Goal: Information Seeking & Learning: Learn about a topic

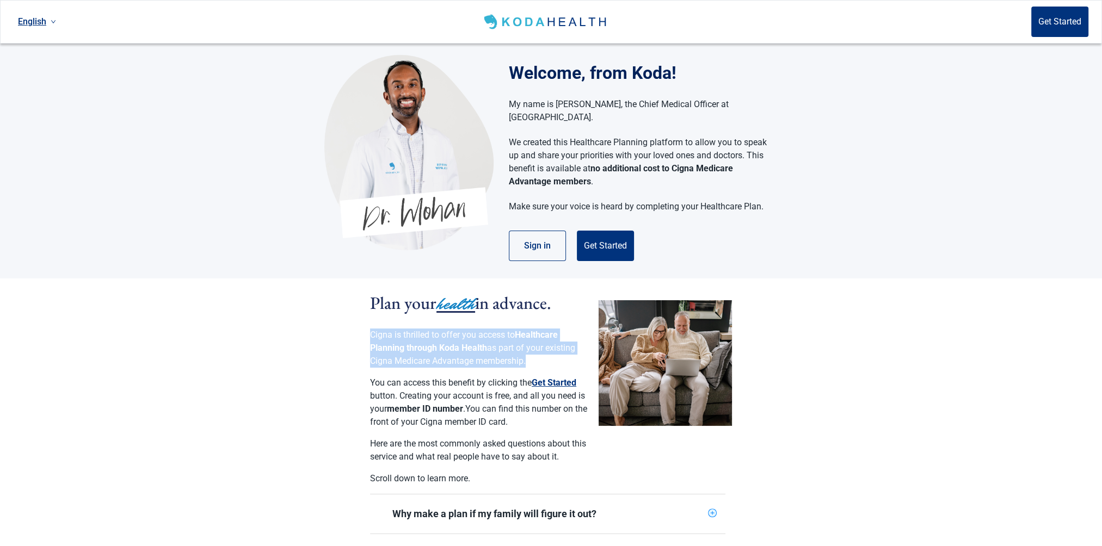
drag, startPoint x: 372, startPoint y: 321, endPoint x: 524, endPoint y: 352, distance: 155.0
click at [524, 352] on p "Cigna is thrilled to offer you access to Healthcare Planning through Koda Healt…" at bounding box center [479, 348] width 218 height 39
drag, startPoint x: 524, startPoint y: 352, endPoint x: 495, endPoint y: 344, distance: 29.5
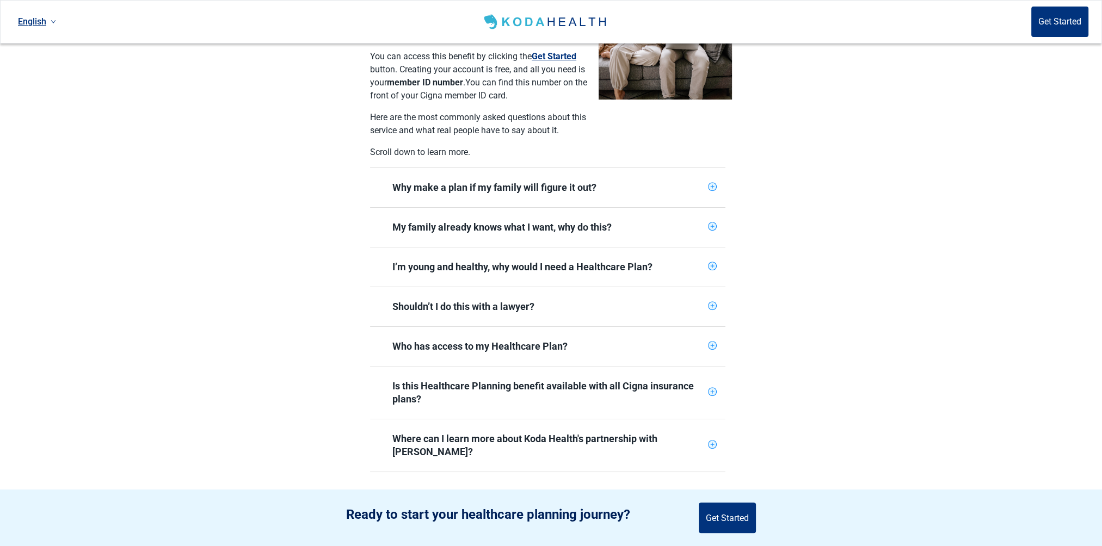
scroll to position [435, 0]
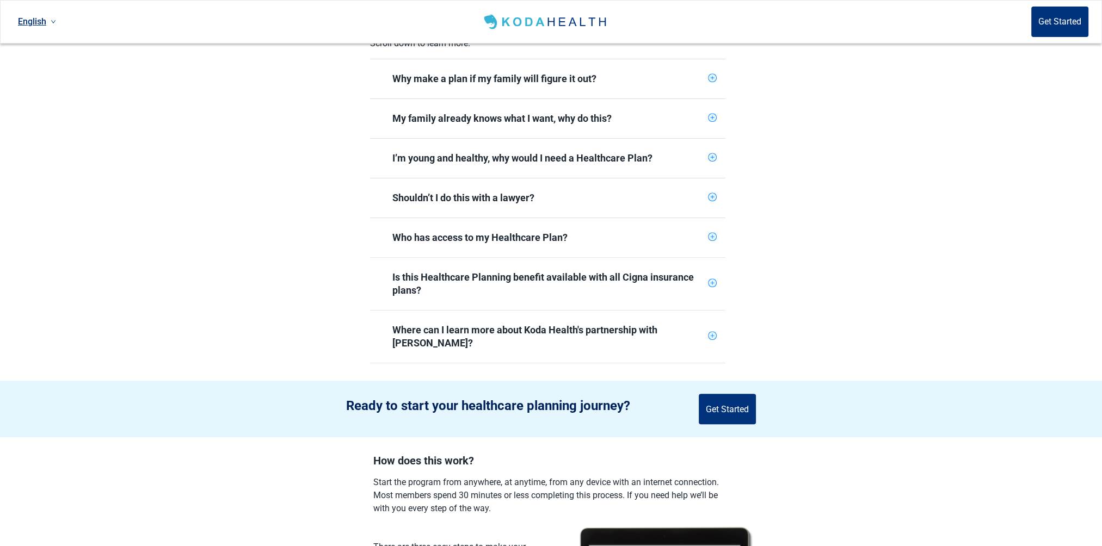
click at [599, 324] on div "Where can I learn more about Koda Health's partnership with [PERSON_NAME]?" at bounding box center [547, 337] width 311 height 26
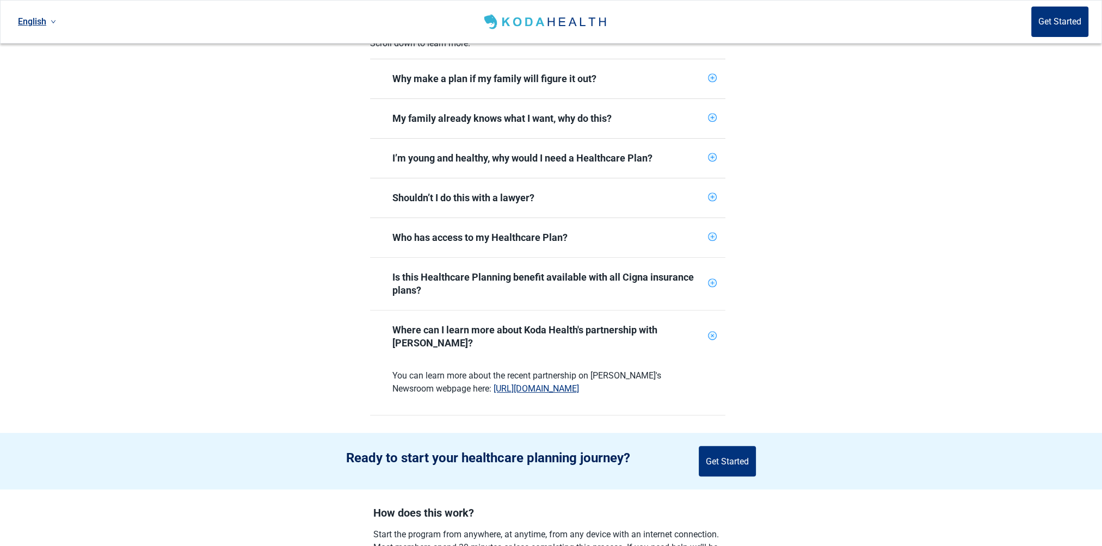
click at [599, 324] on div "Where can I learn more about Koda Health's partnership with [PERSON_NAME]?" at bounding box center [547, 337] width 311 height 26
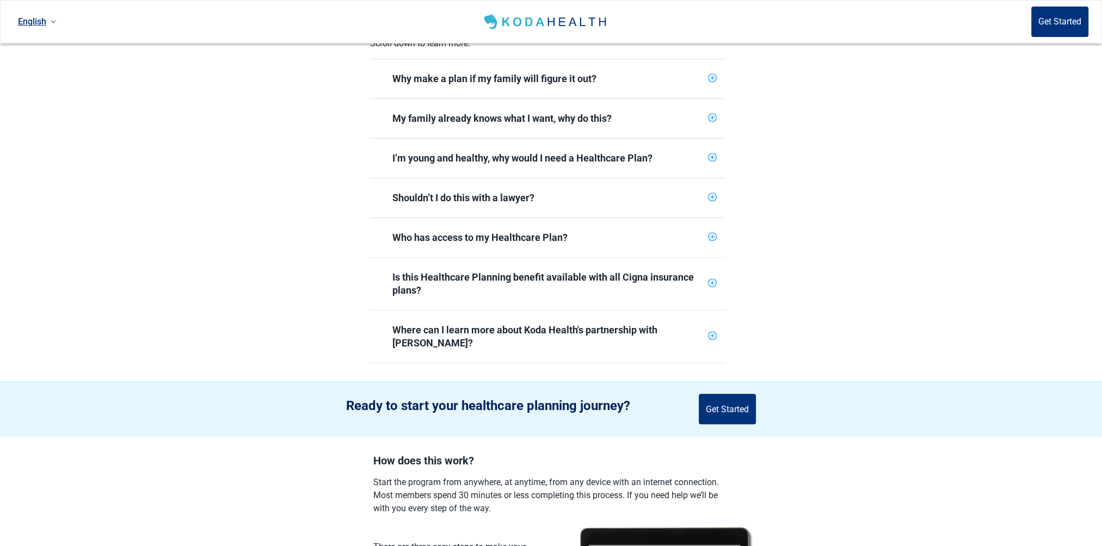
click at [710, 280] on icon "plus-circle" at bounding box center [712, 283] width 7 height 7
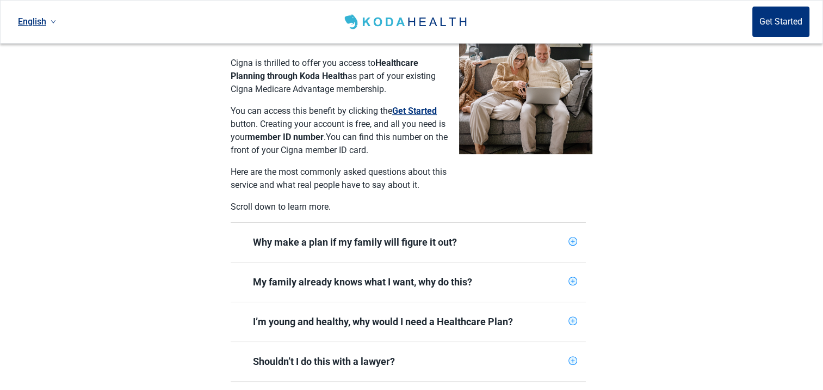
scroll to position [109, 0]
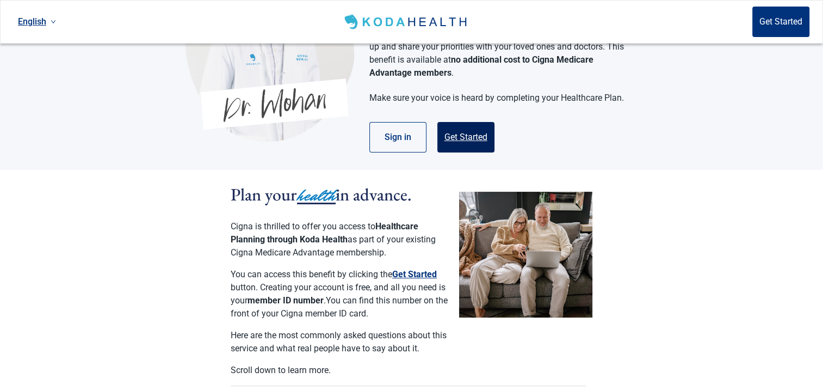
click at [446, 126] on button "Get Started" at bounding box center [466, 137] width 57 height 30
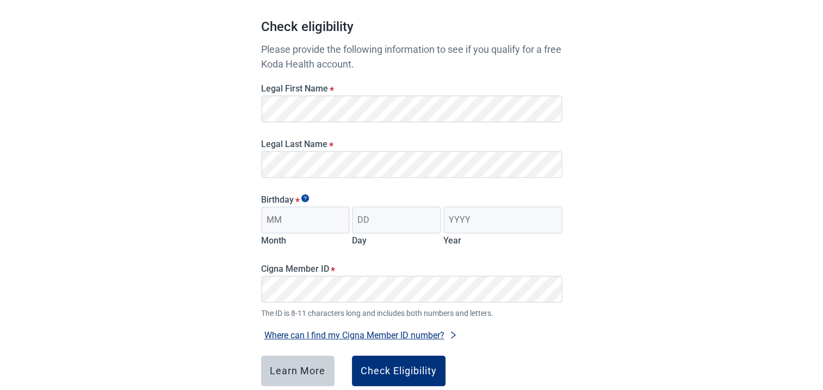
scroll to position [161, 0]
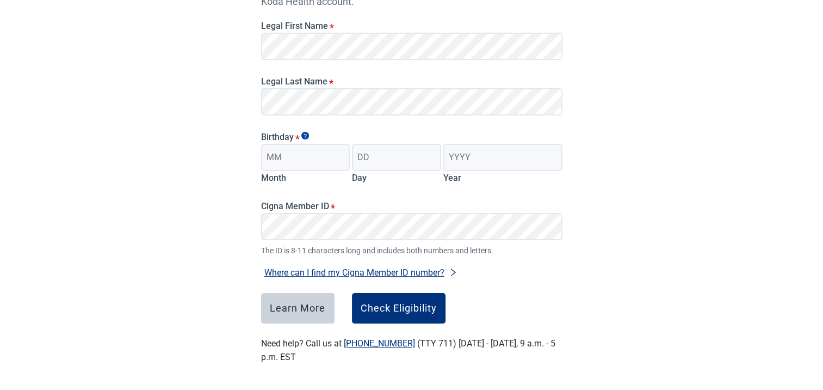
scroll to position [109, 0]
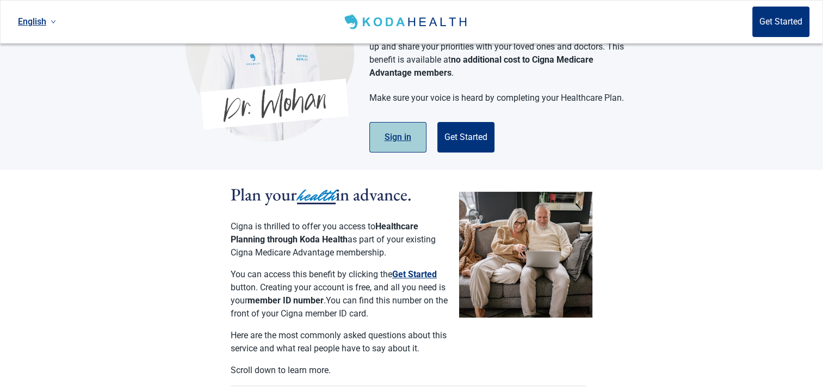
click at [401, 126] on button "Sign in" at bounding box center [398, 137] width 57 height 30
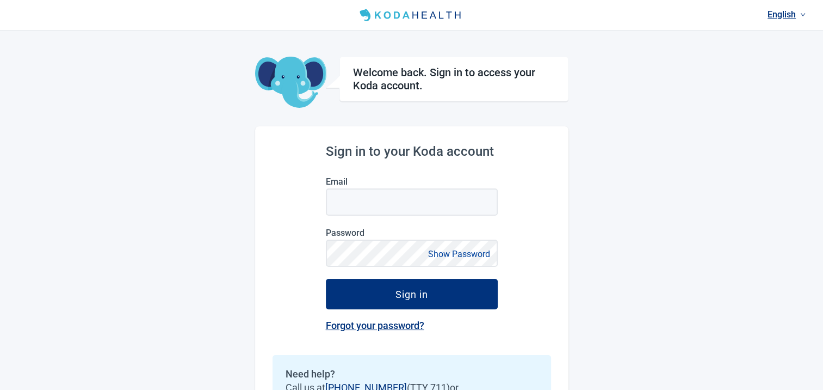
scroll to position [109, 0]
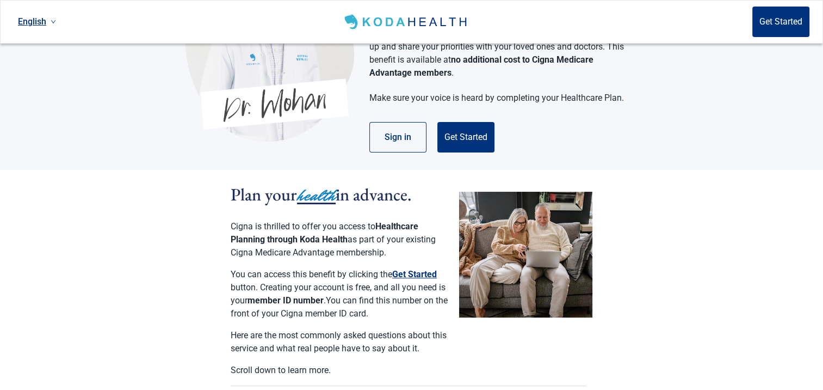
drag, startPoint x: 405, startPoint y: 261, endPoint x: 156, endPoint y: 228, distance: 250.9
click at [403, 268] on button "Get Started" at bounding box center [414, 274] width 45 height 13
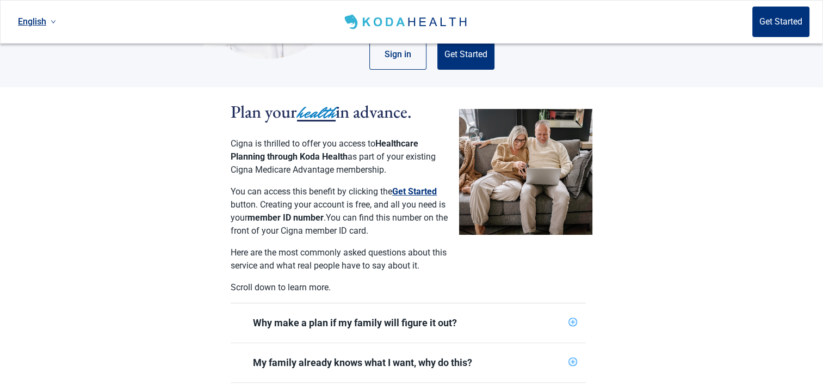
scroll to position [327, 0]
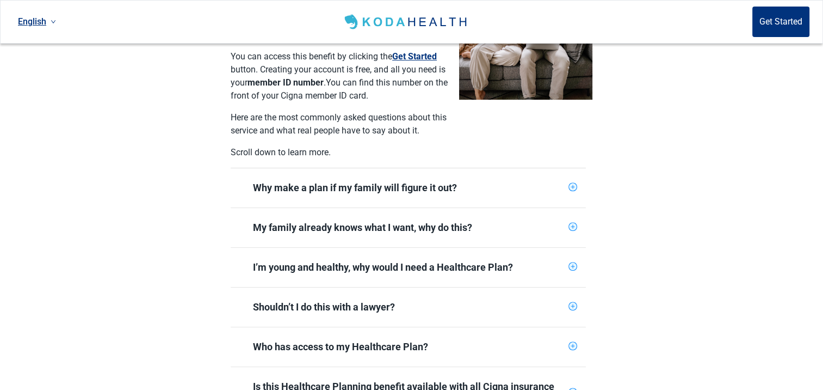
click at [395, 181] on div "Why make a plan if my family will figure it out?" at bounding box center [408, 187] width 311 height 13
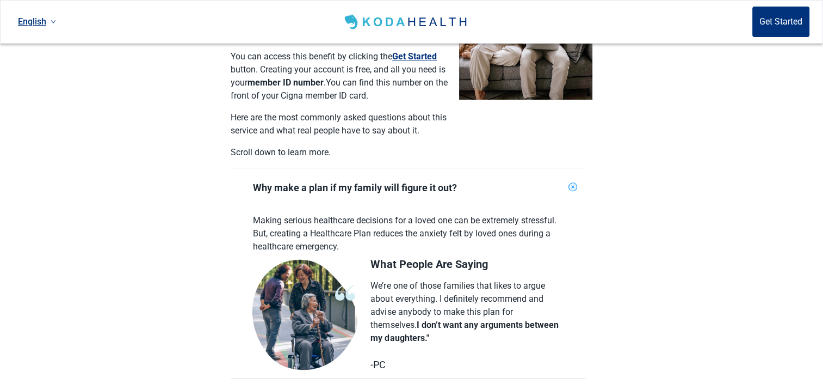
click at [395, 181] on div "Why make a plan if my family will figure it out?" at bounding box center [408, 187] width 311 height 13
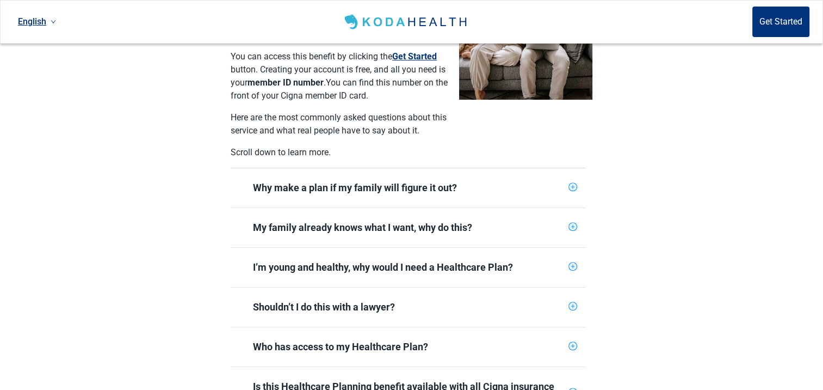
click at [385, 221] on div "My family already knows what I want, why do this?" at bounding box center [408, 227] width 311 height 13
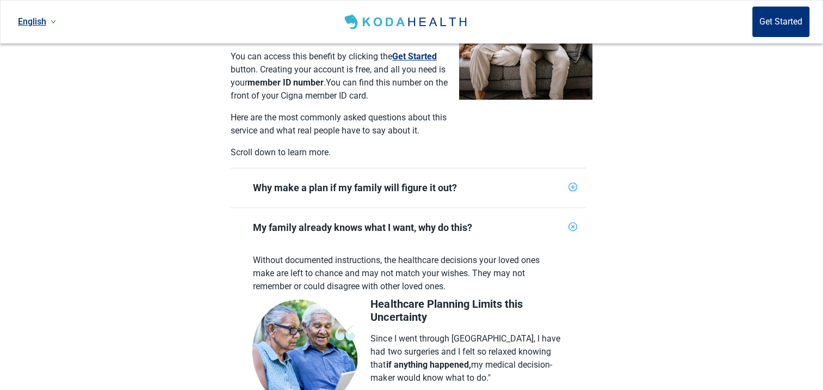
click at [385, 221] on div "My family already knows what I want, why do this?" at bounding box center [408, 227] width 311 height 13
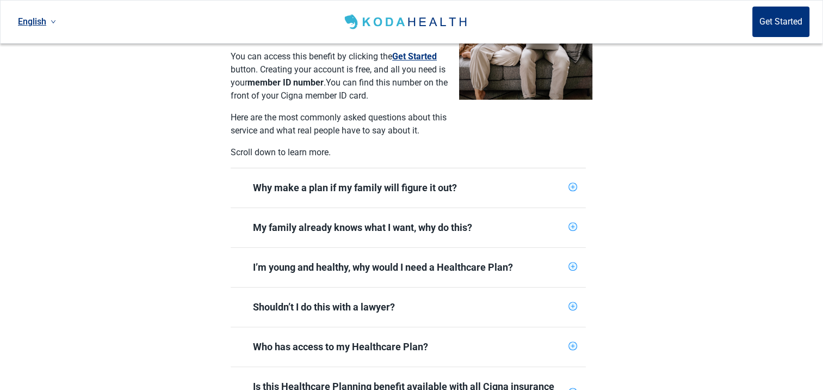
click at [379, 261] on div "I’m young and healthy, why would I need a Healthcare Plan?" at bounding box center [408, 267] width 311 height 13
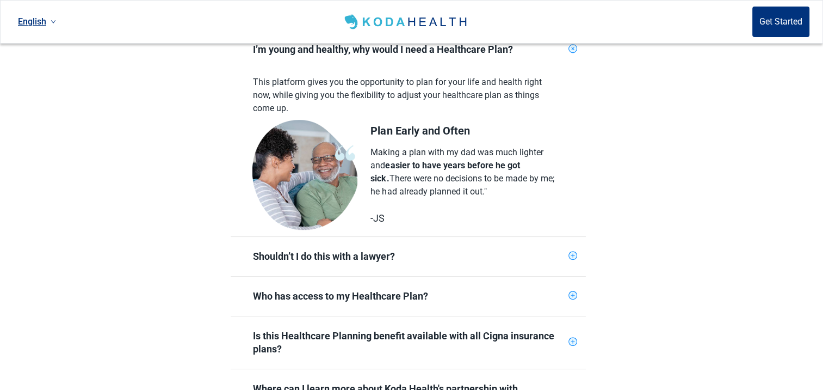
scroll to position [490, 0]
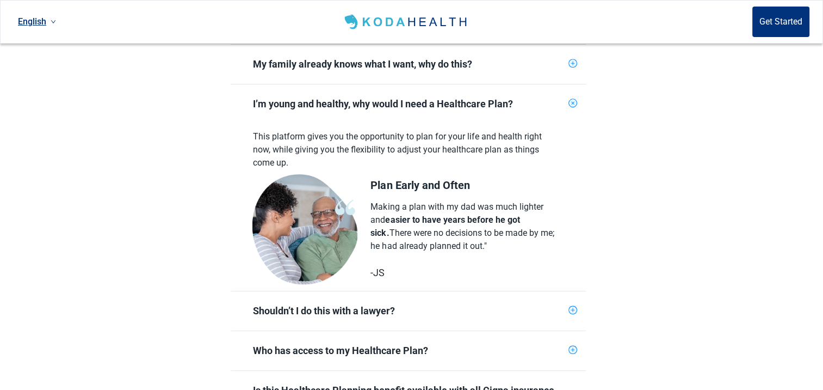
click at [401, 97] on div "I’m young and healthy, why would I need a Healthcare Plan?" at bounding box center [408, 103] width 311 height 13
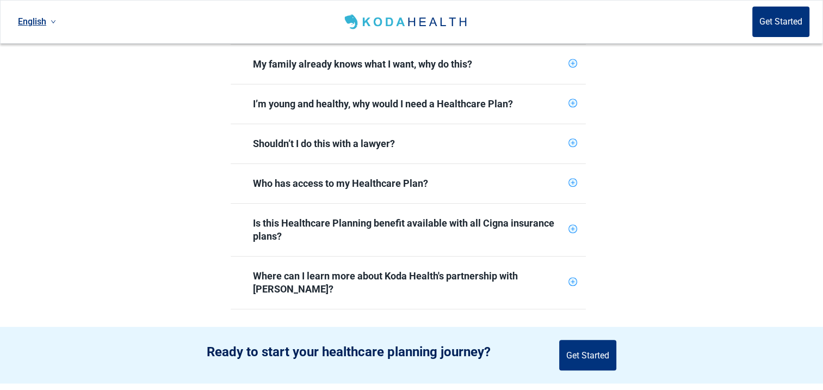
click at [359, 137] on div "Shouldn’t I do this with a lawyer?" at bounding box center [408, 143] width 311 height 13
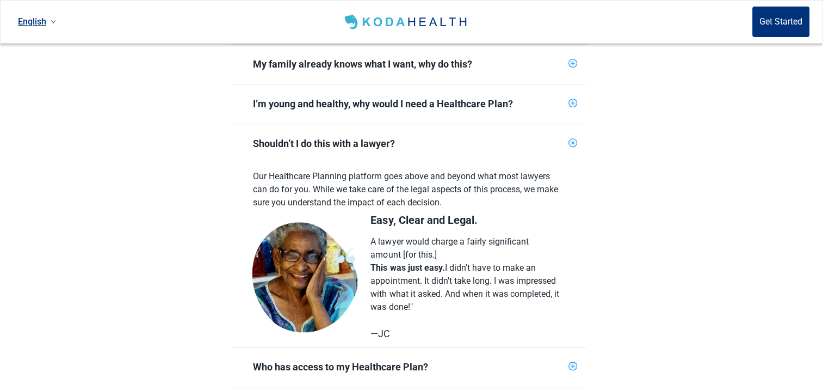
click at [359, 137] on div "Shouldn’t I do this with a lawyer?" at bounding box center [408, 143] width 311 height 13
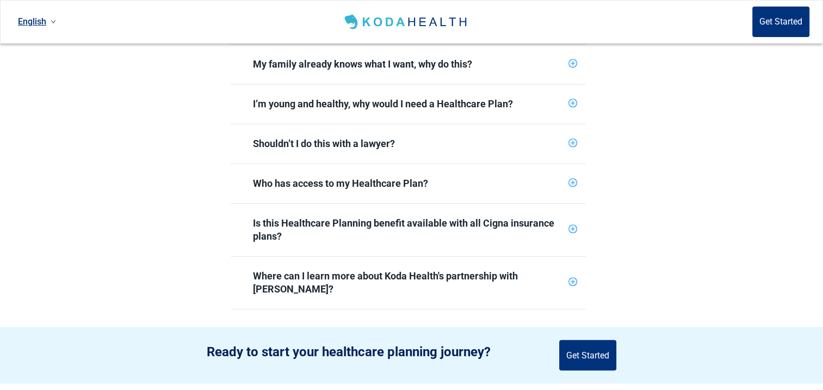
click at [379, 177] on div "Who has access to my Healthcare Plan?" at bounding box center [408, 183] width 311 height 13
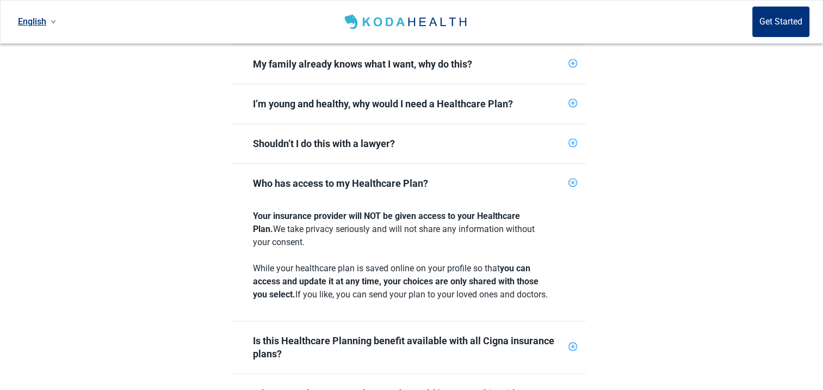
click at [379, 177] on div "Who has access to my Healthcare Plan?" at bounding box center [408, 183] width 311 height 13
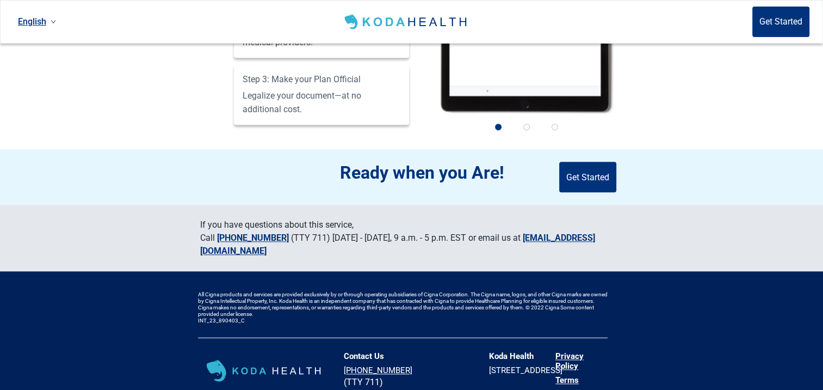
scroll to position [1086, 0]
